Goal: Task Accomplishment & Management: Use online tool/utility

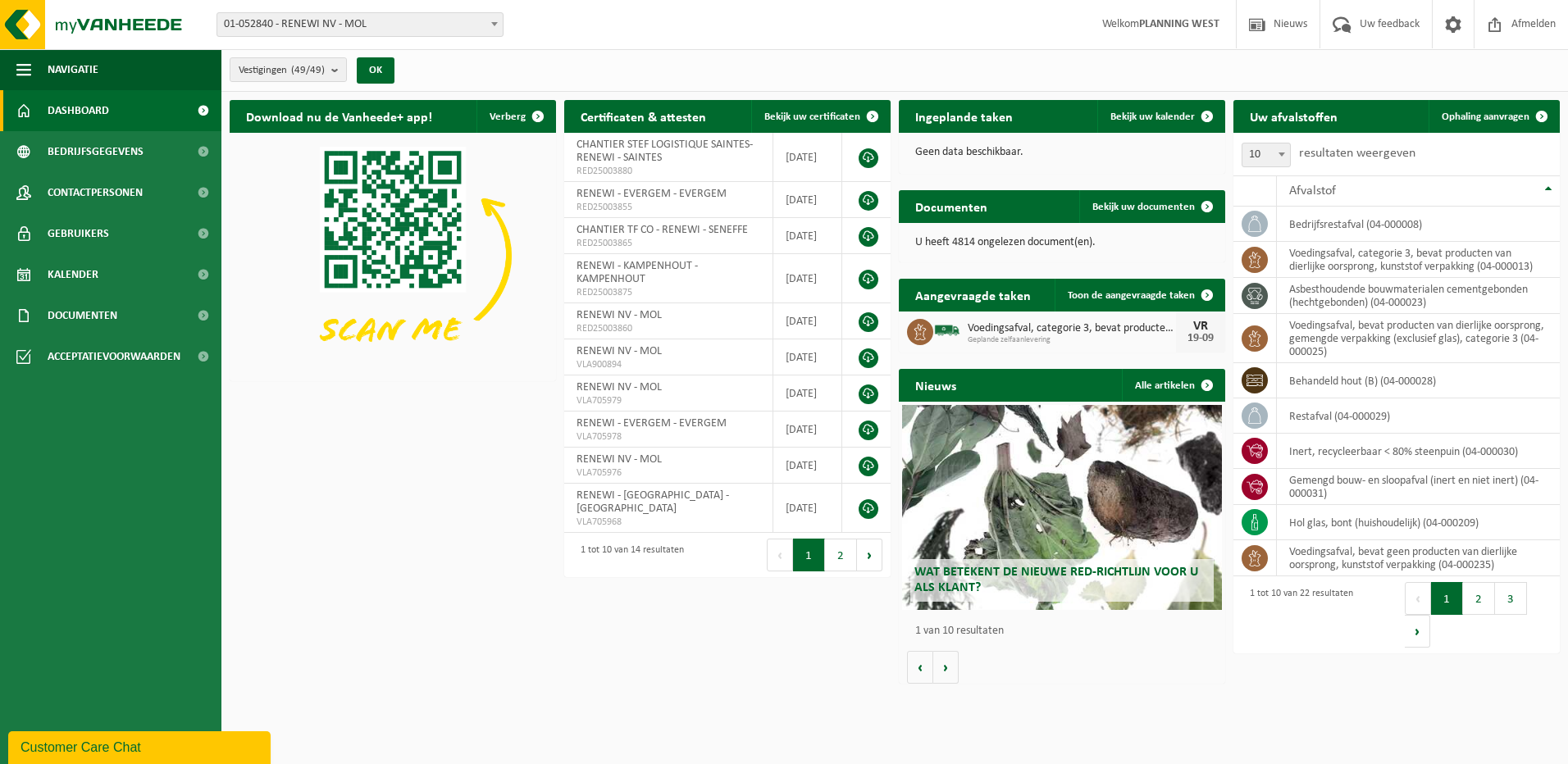
click at [373, 28] on span "01-052840 - RENEWI NV - MOL" at bounding box center [360, 24] width 285 height 23
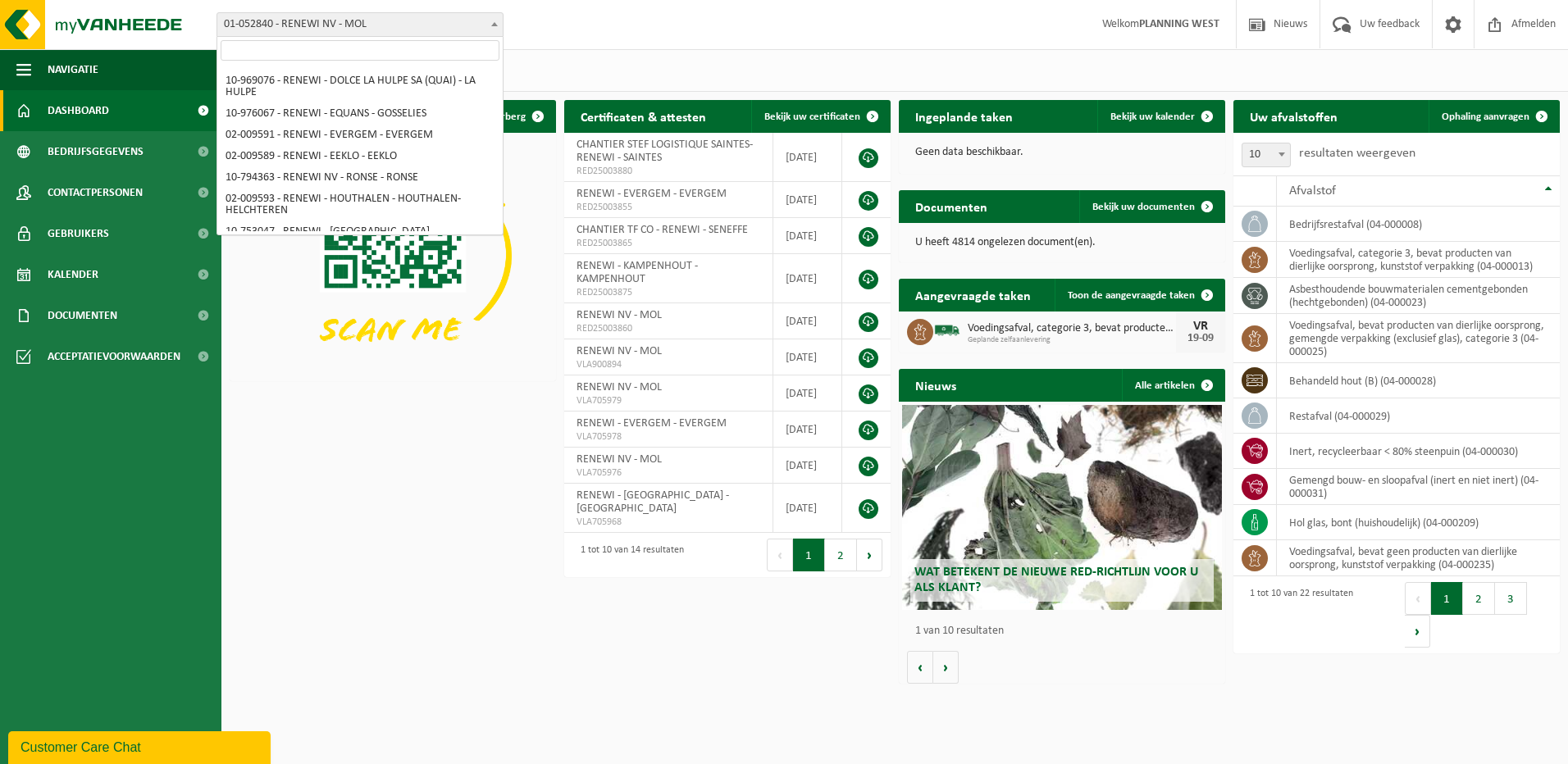
scroll to position [639, 0]
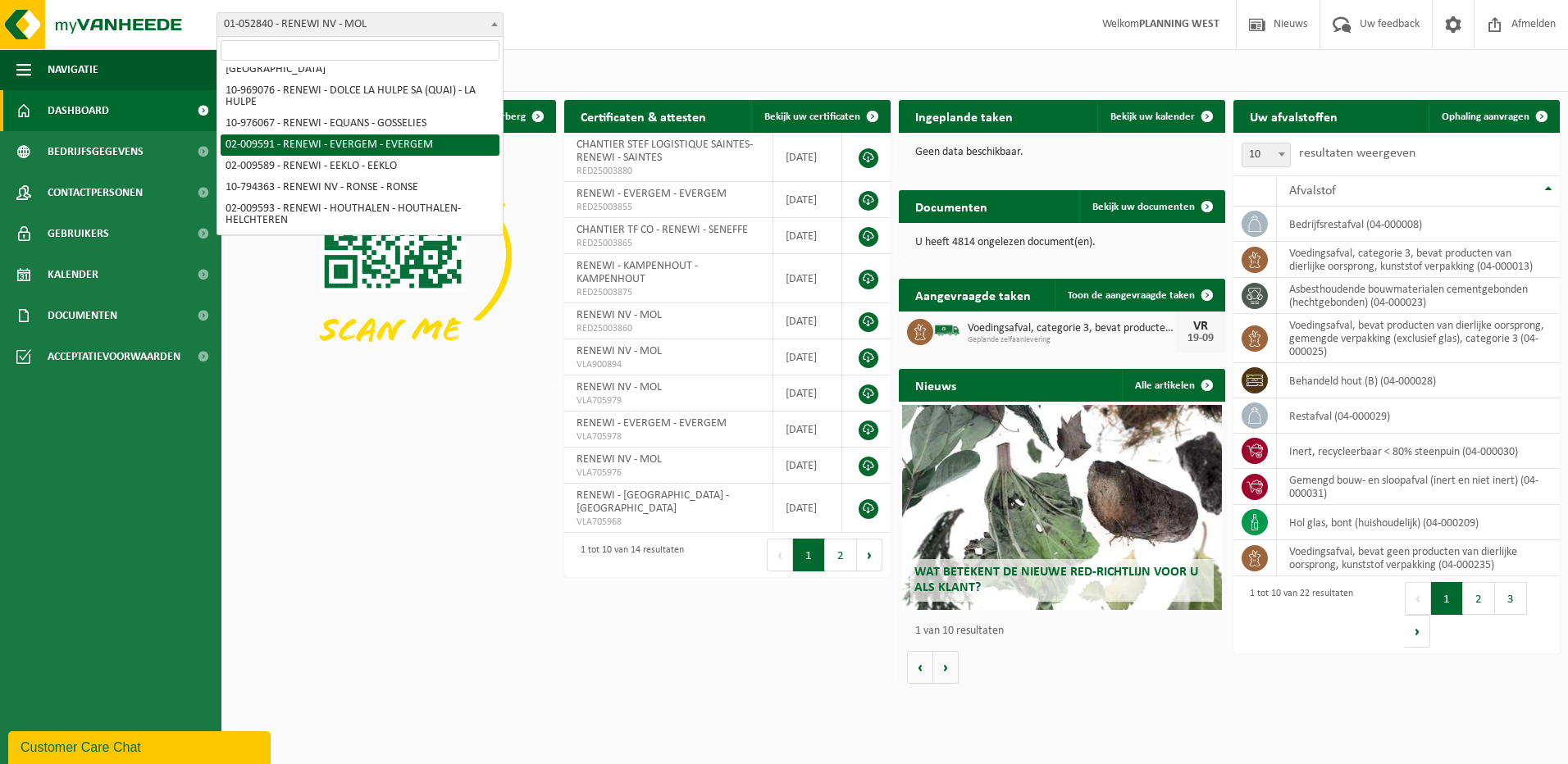
select select "1813"
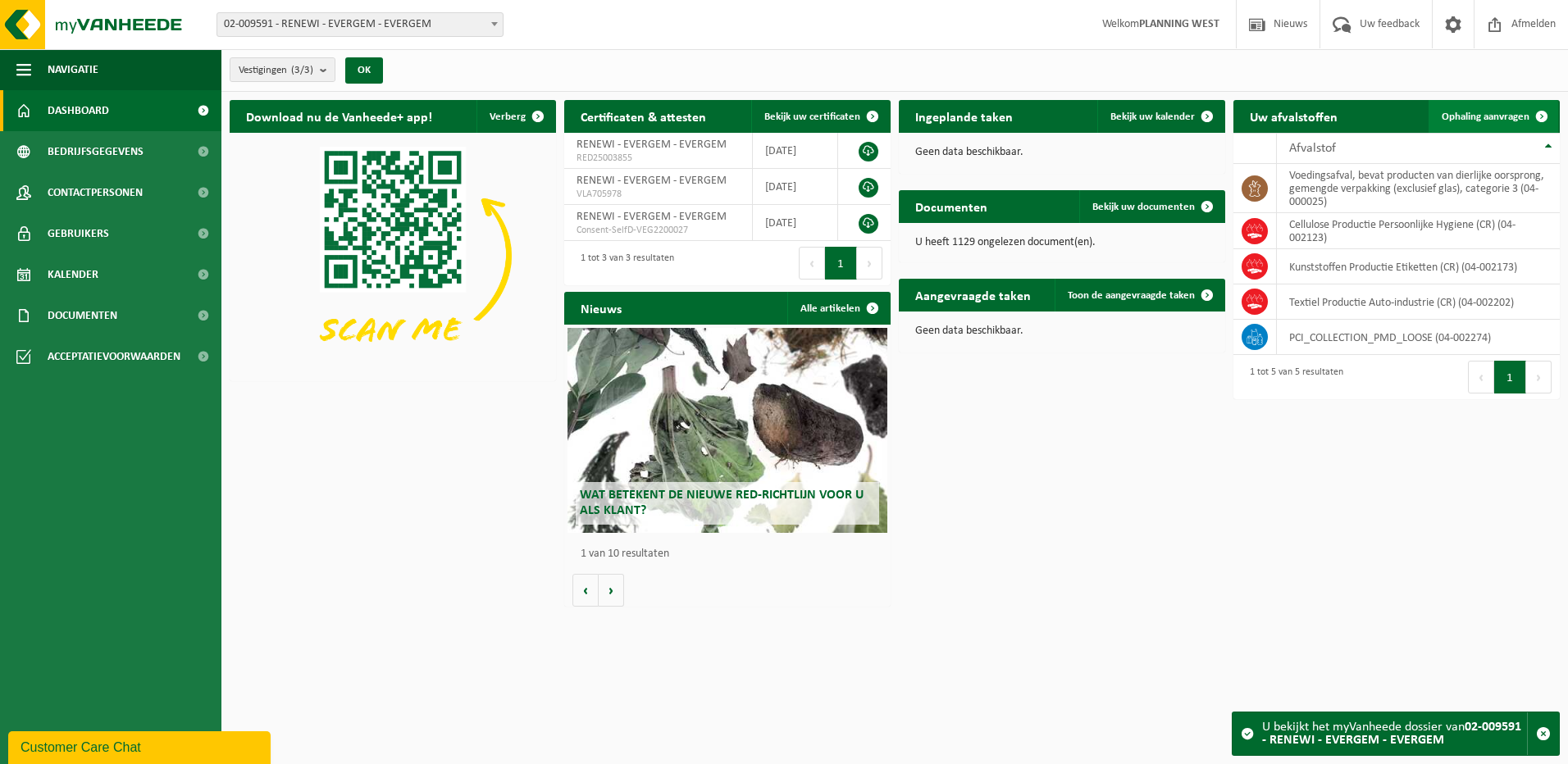
click at [1498, 112] on span "Ophaling aanvragen" at bounding box center [1486, 117] width 88 height 11
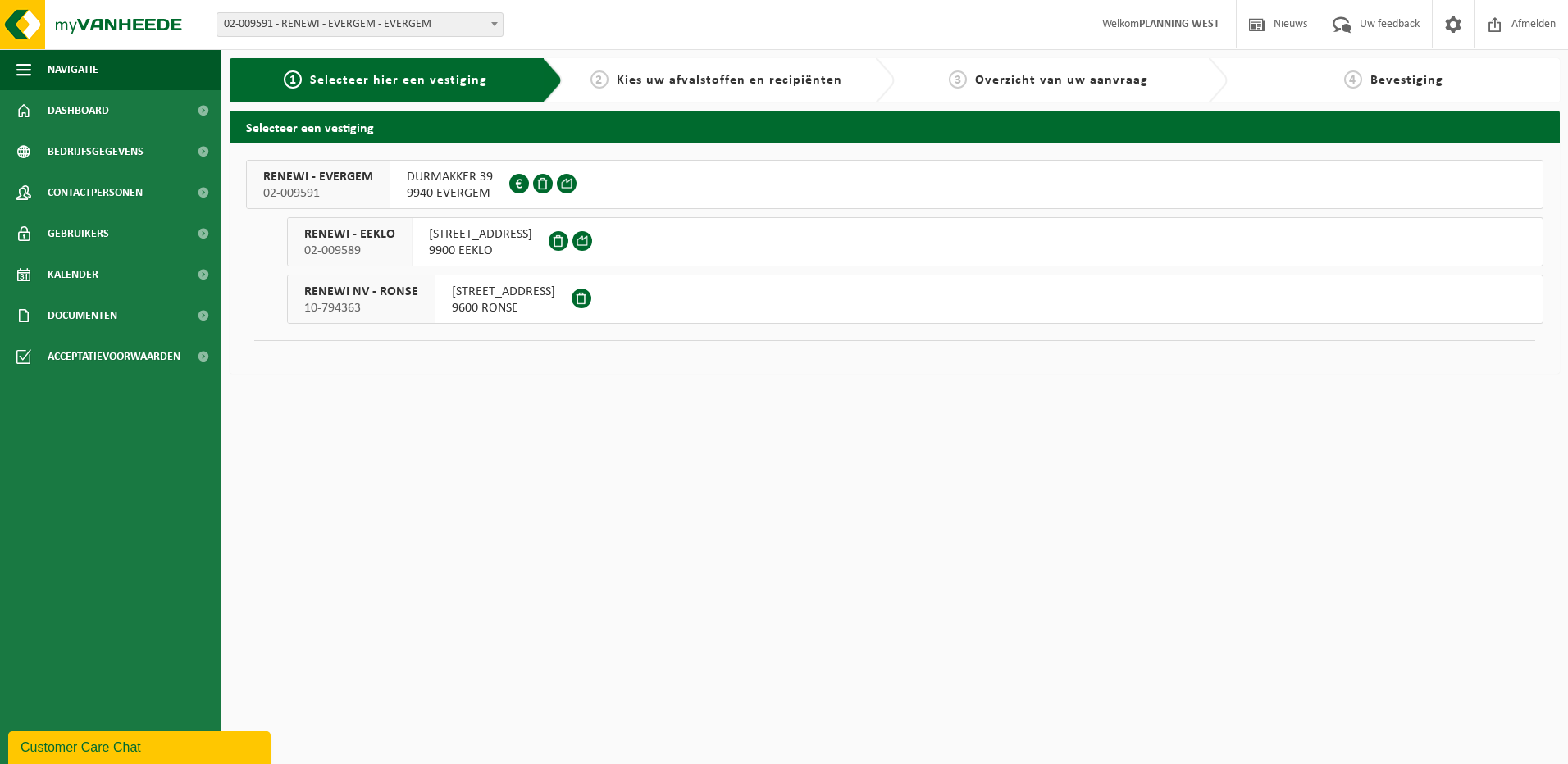
click at [432, 181] on span "DURMAKKER 39" at bounding box center [449, 176] width 86 height 17
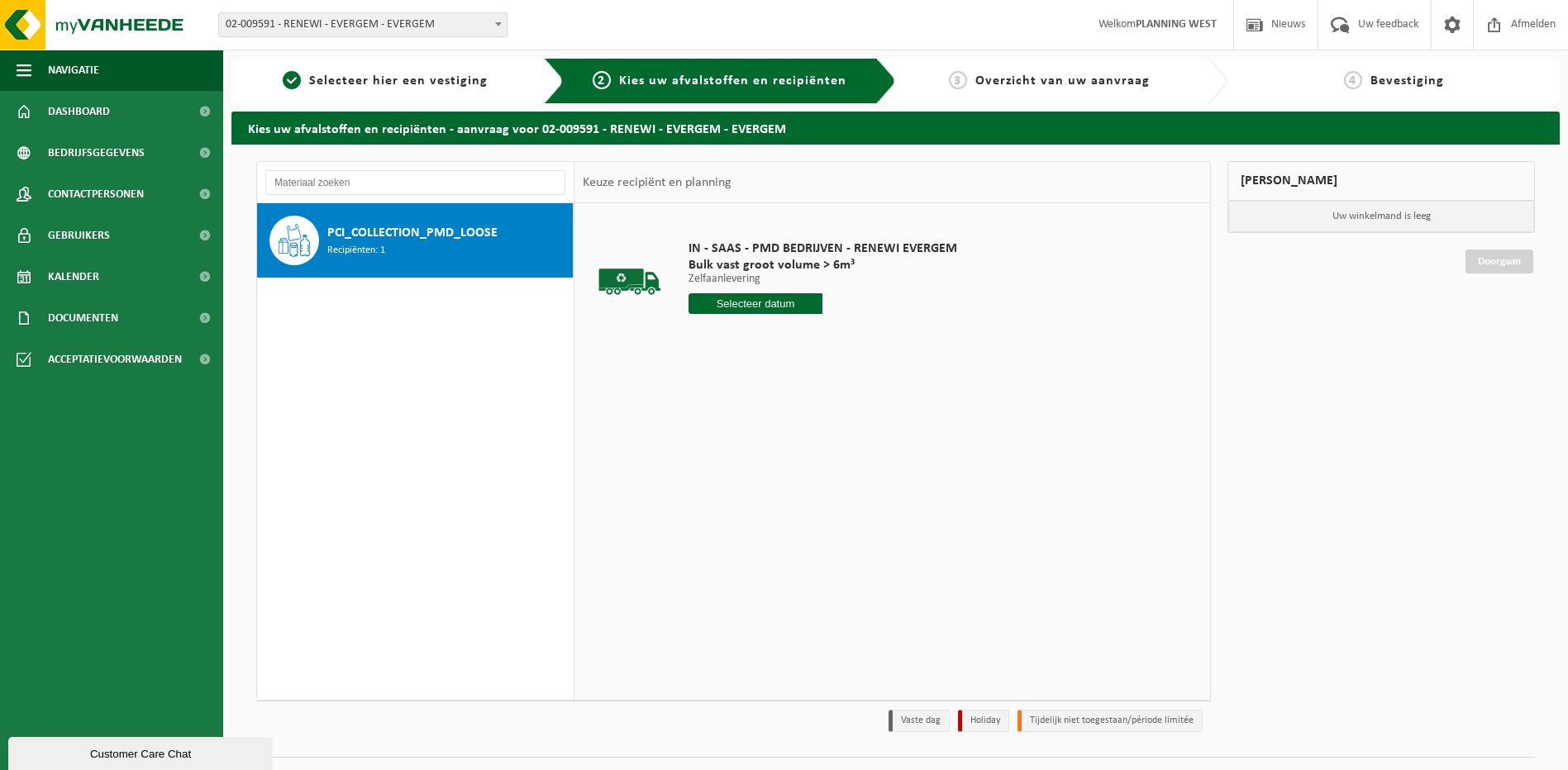
click at [779, 304] on input "text" at bounding box center [755, 304] width 135 height 21
click at [707, 482] on div "22" at bounding box center [703, 476] width 29 height 26
type input "Van 2025-09-22"
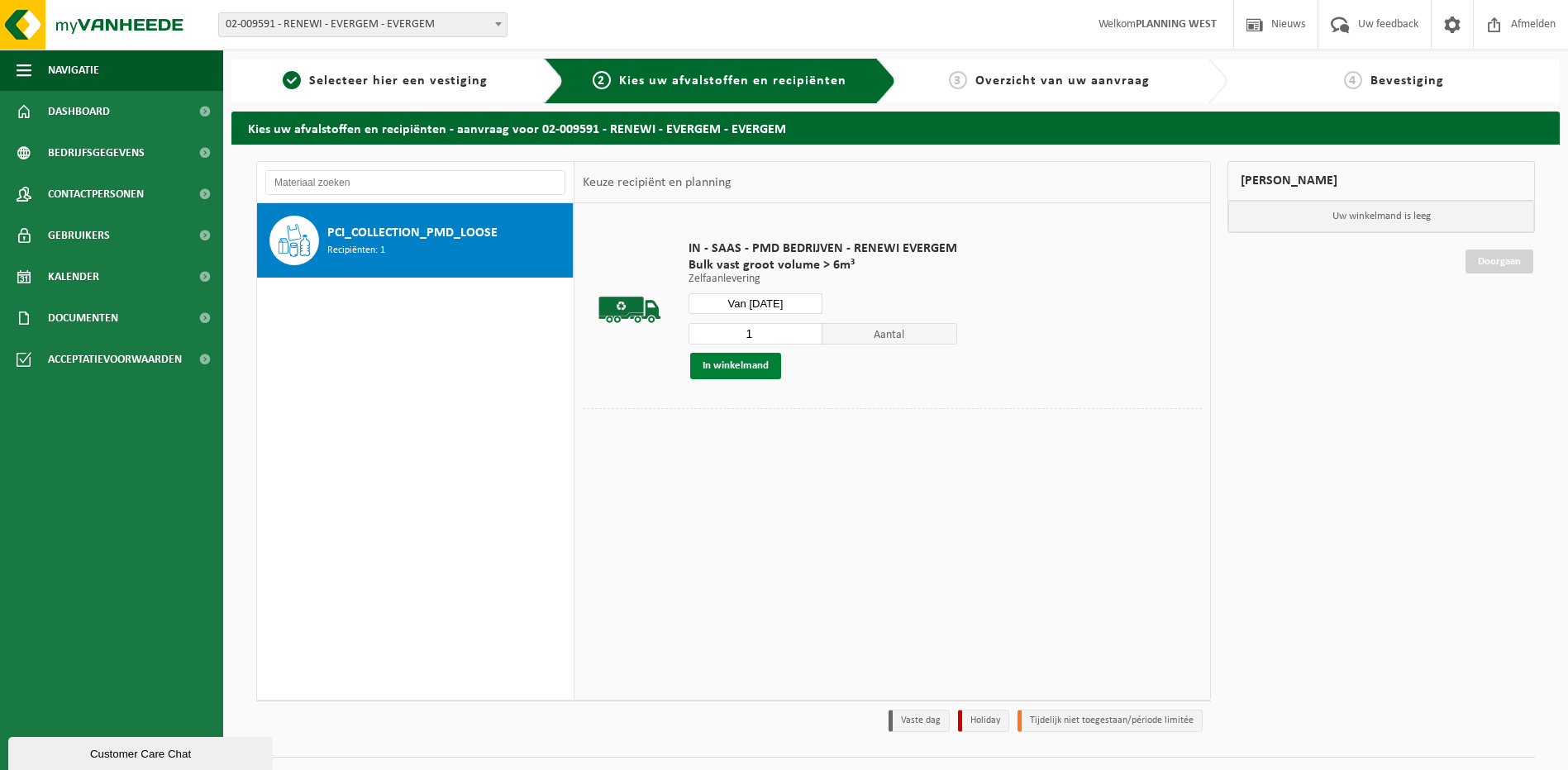
click at [755, 377] on button "In winkelmand" at bounding box center [735, 366] width 91 height 26
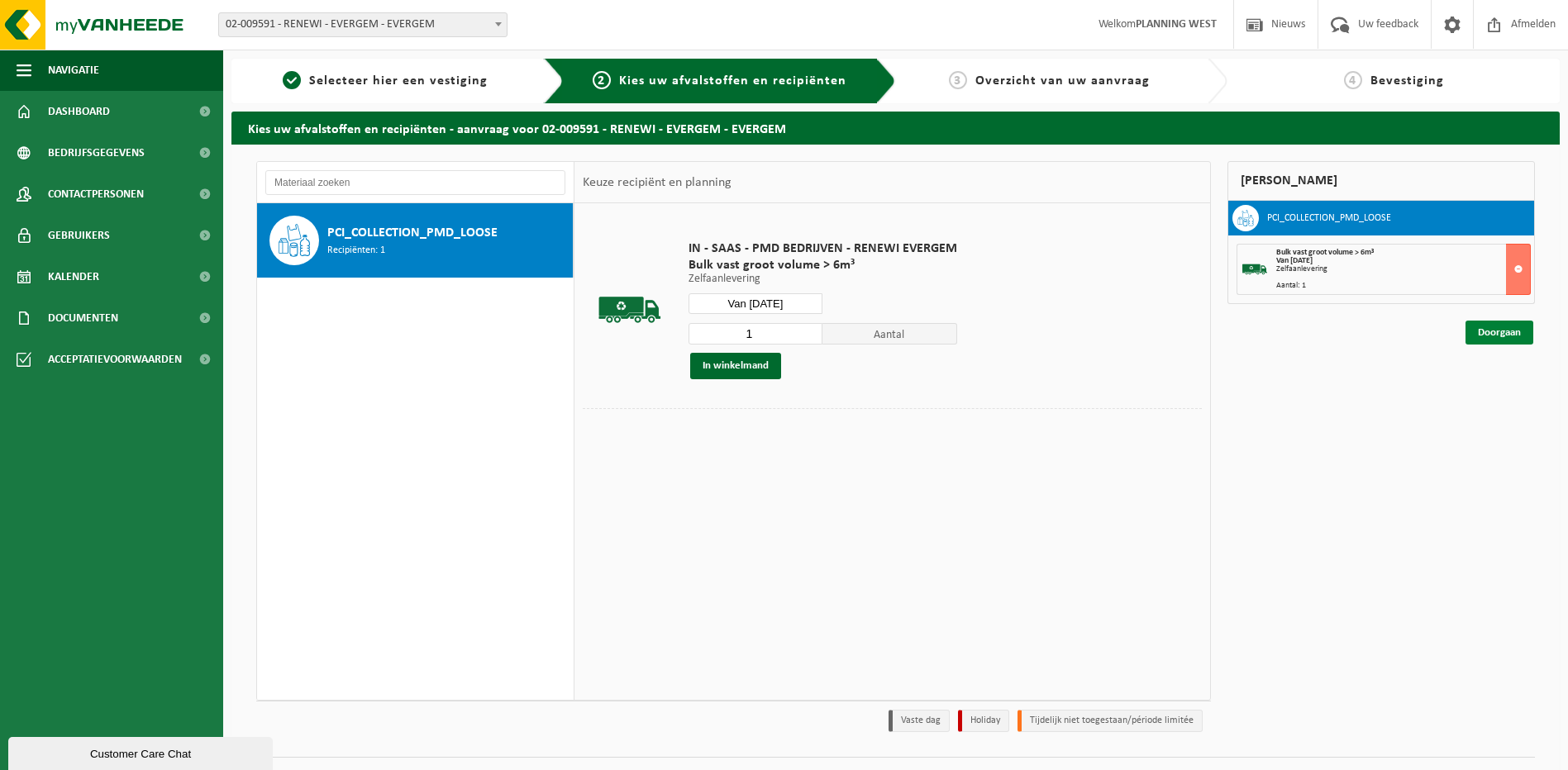
click at [1498, 328] on link "Doorgaan" at bounding box center [1499, 333] width 68 height 24
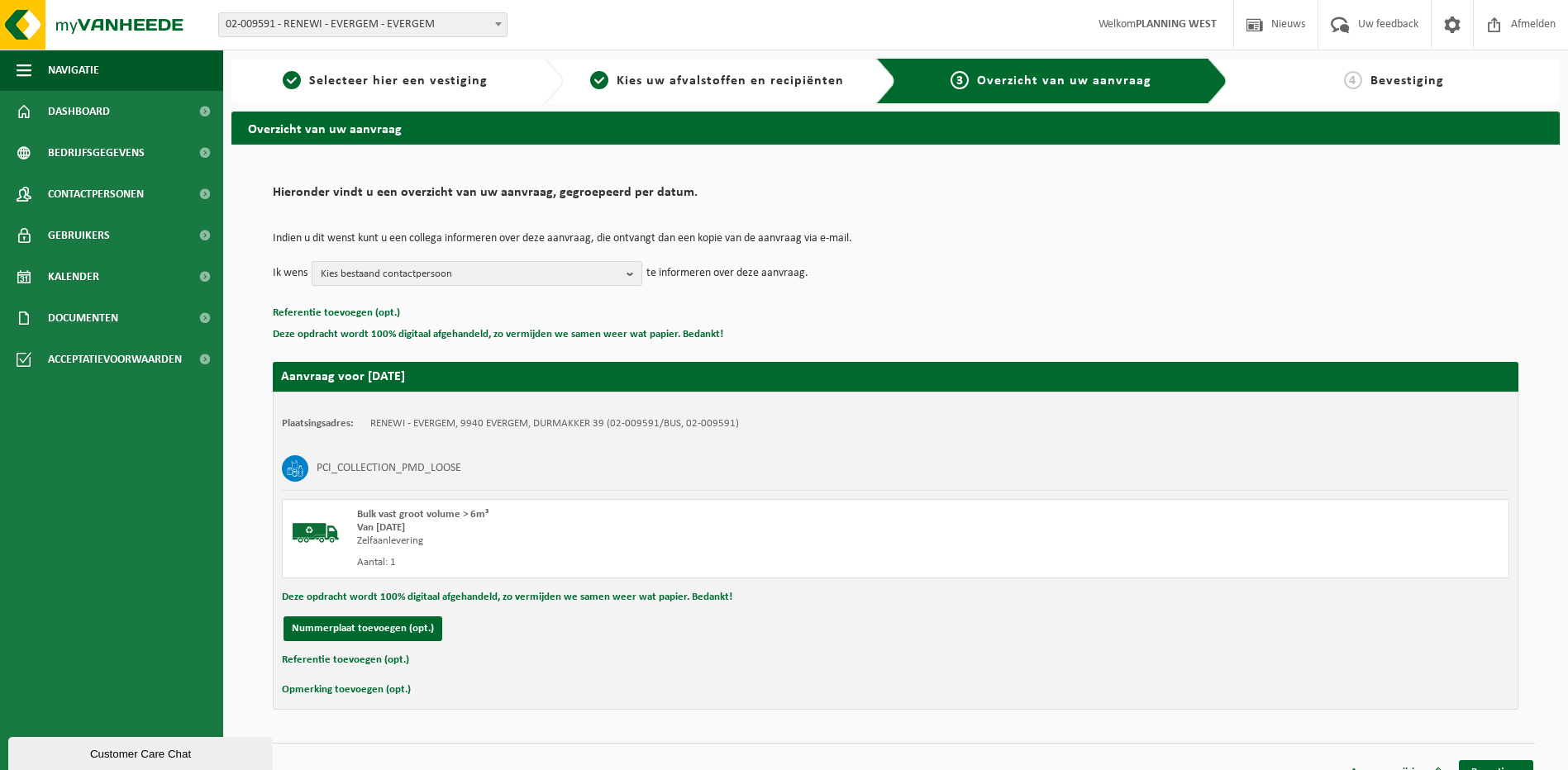
click at [445, 278] on span "Kies bestaand contactpersoon" at bounding box center [470, 274] width 300 height 25
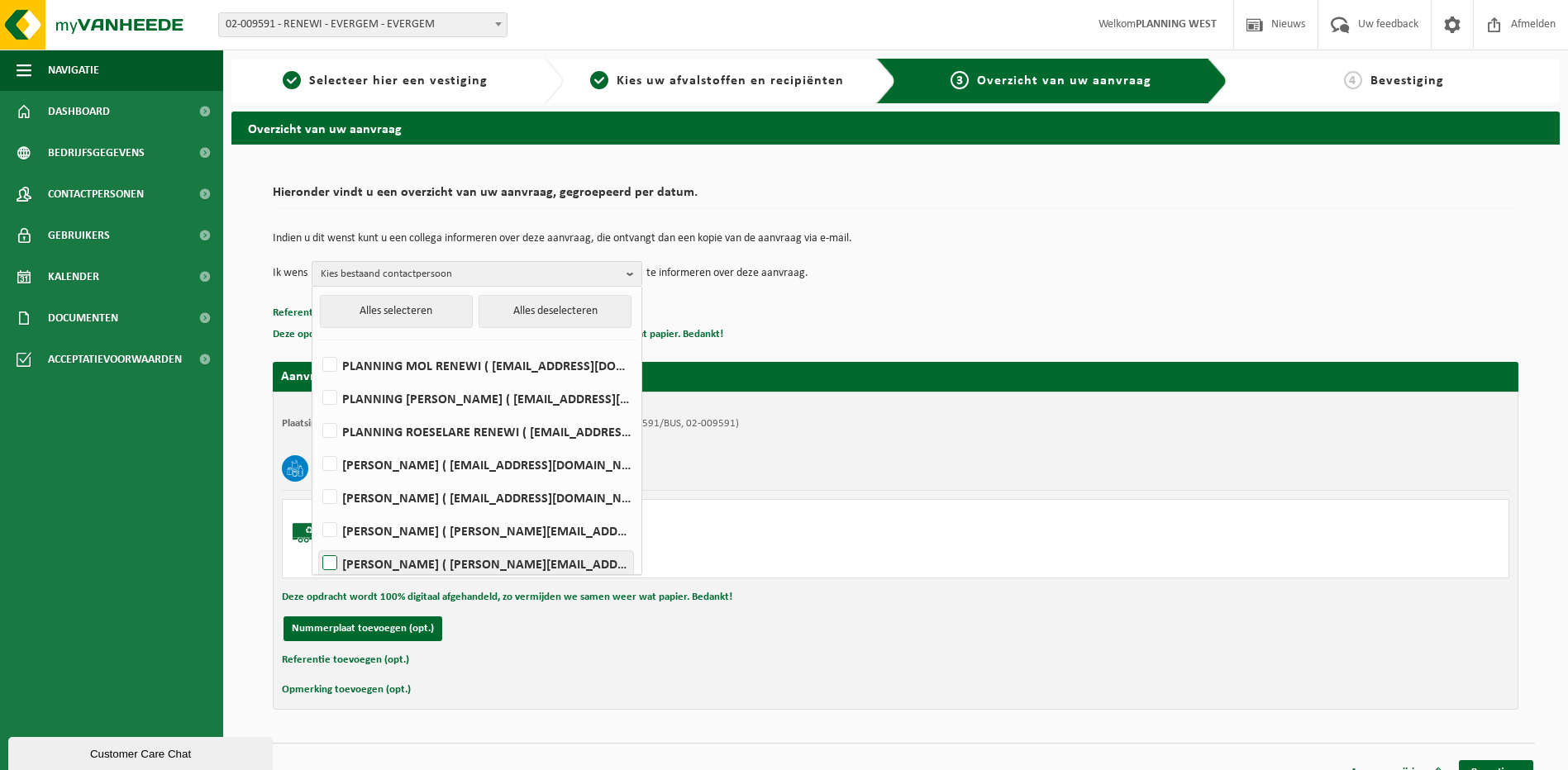
click at [325, 562] on label "[PERSON_NAME] ( [PERSON_NAME][EMAIL_ADDRESS][PERSON_NAME][DOMAIN_NAME] )" at bounding box center [475, 563] width 314 height 25
click at [317, 543] on input "[PERSON_NAME] ( [PERSON_NAME][EMAIL_ADDRESS][PERSON_NAME][DOMAIN_NAME] )" at bounding box center [316, 542] width 1 height 1
checkbox input "true"
click at [1497, 767] on link "Bevestigen" at bounding box center [1496, 772] width 74 height 24
